Goal: Browse casually

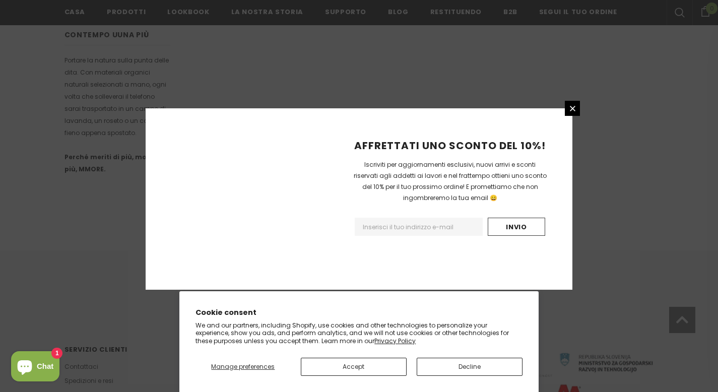
scroll to position [641, 0]
